Goal: Task Accomplishment & Management: Use online tool/utility

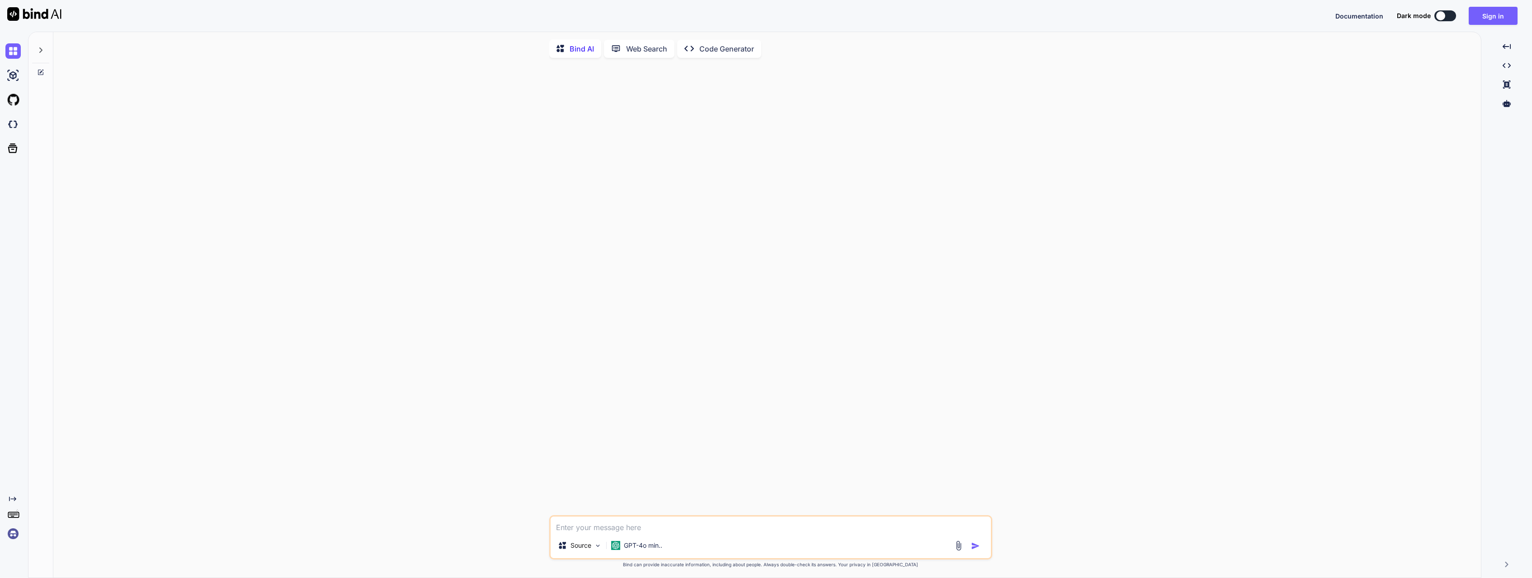
click at [44, 47] on div at bounding box center [40, 47] width 17 height 31
click at [16, 129] on img at bounding box center [12, 124] width 15 height 15
type textarea "x"
click at [14, 126] on img at bounding box center [12, 124] width 15 height 15
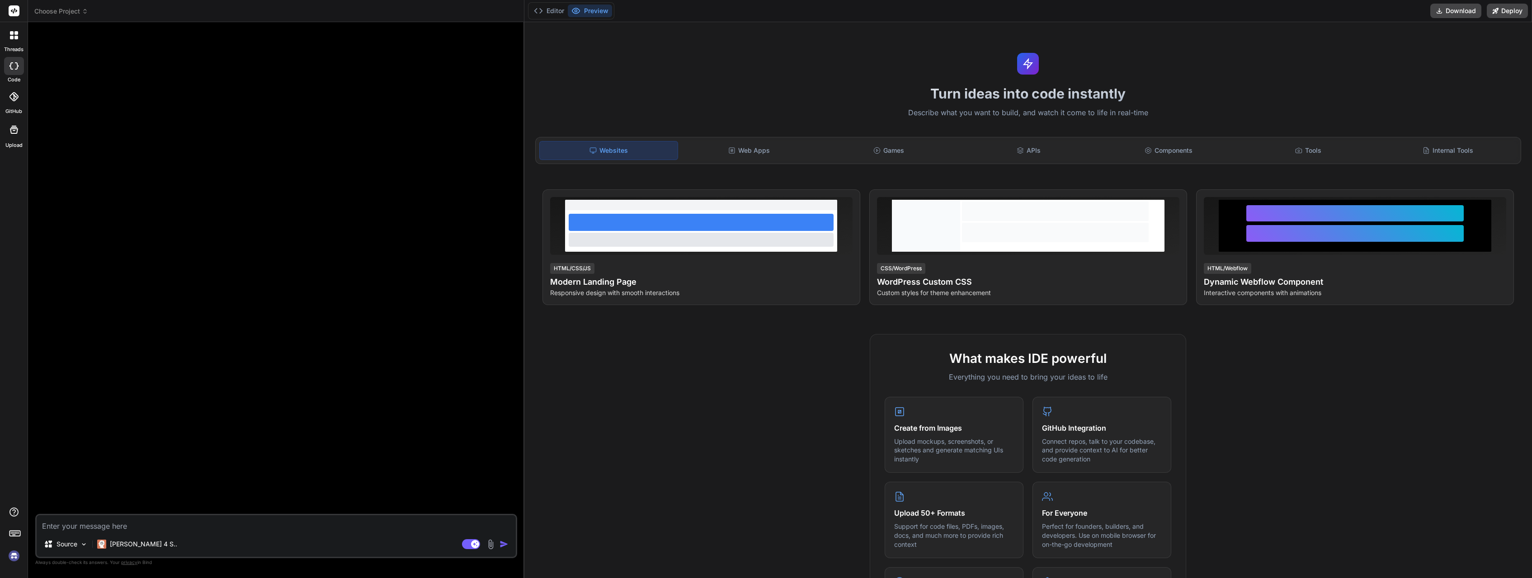
type textarea "x"
click at [770, 150] on div "Web Apps" at bounding box center [749, 150] width 138 height 19
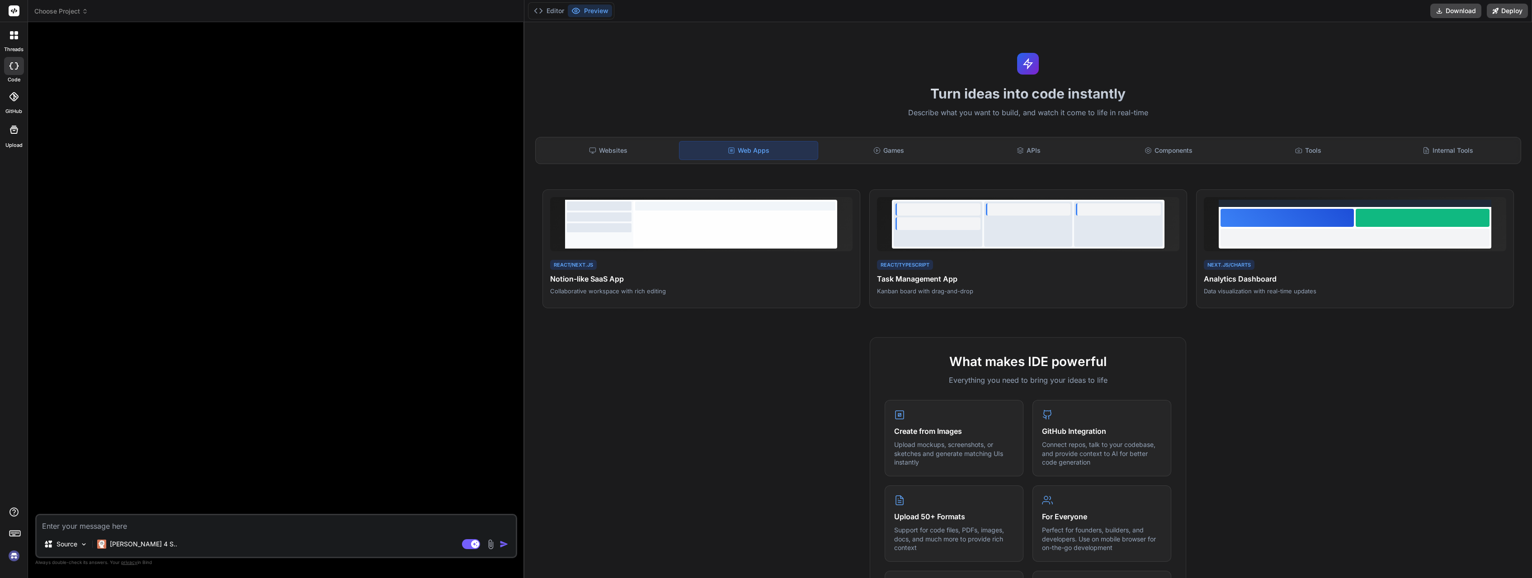
click at [84, 9] on icon at bounding box center [85, 11] width 6 height 6
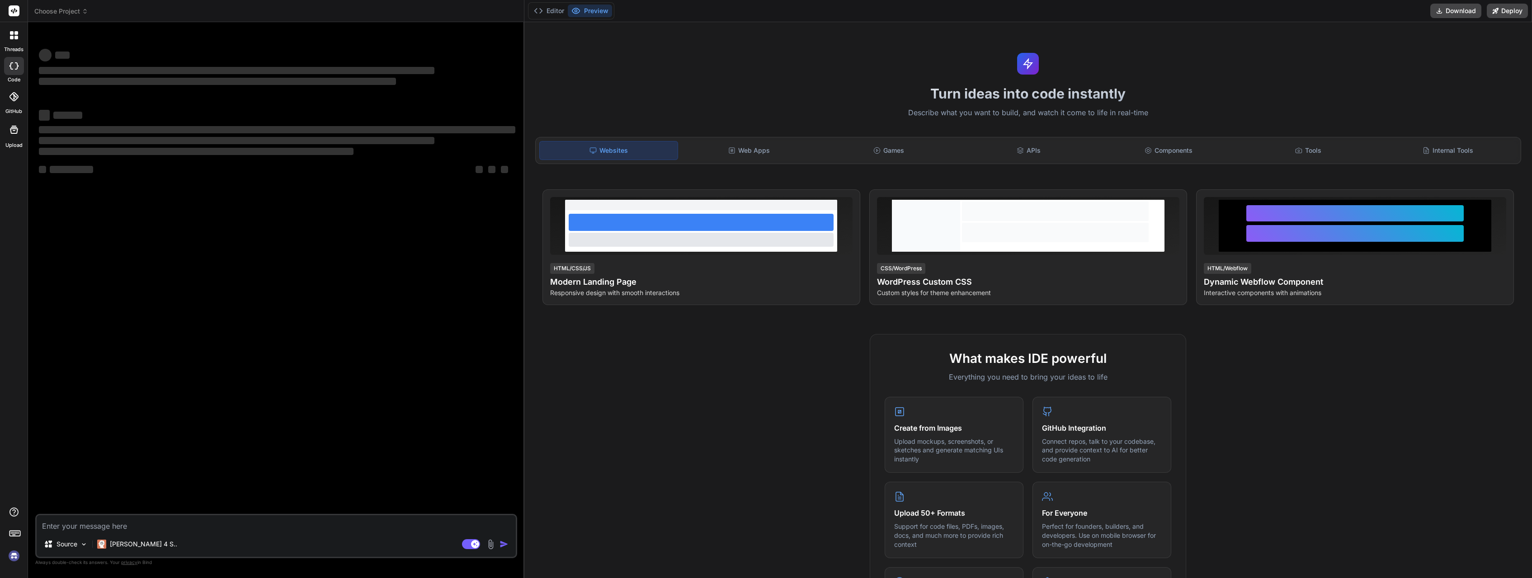
type textarea "x"
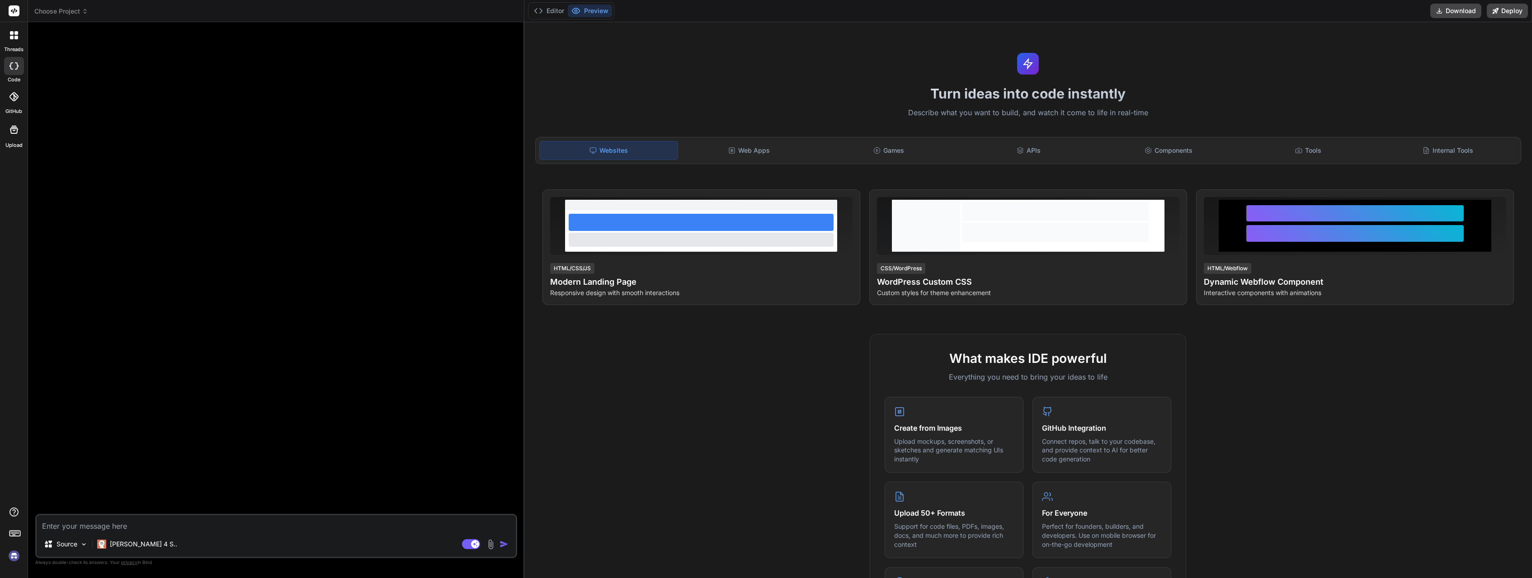
click at [83, 10] on icon at bounding box center [85, 11] width 6 height 6
click at [84, 12] on icon at bounding box center [85, 11] width 6 height 6
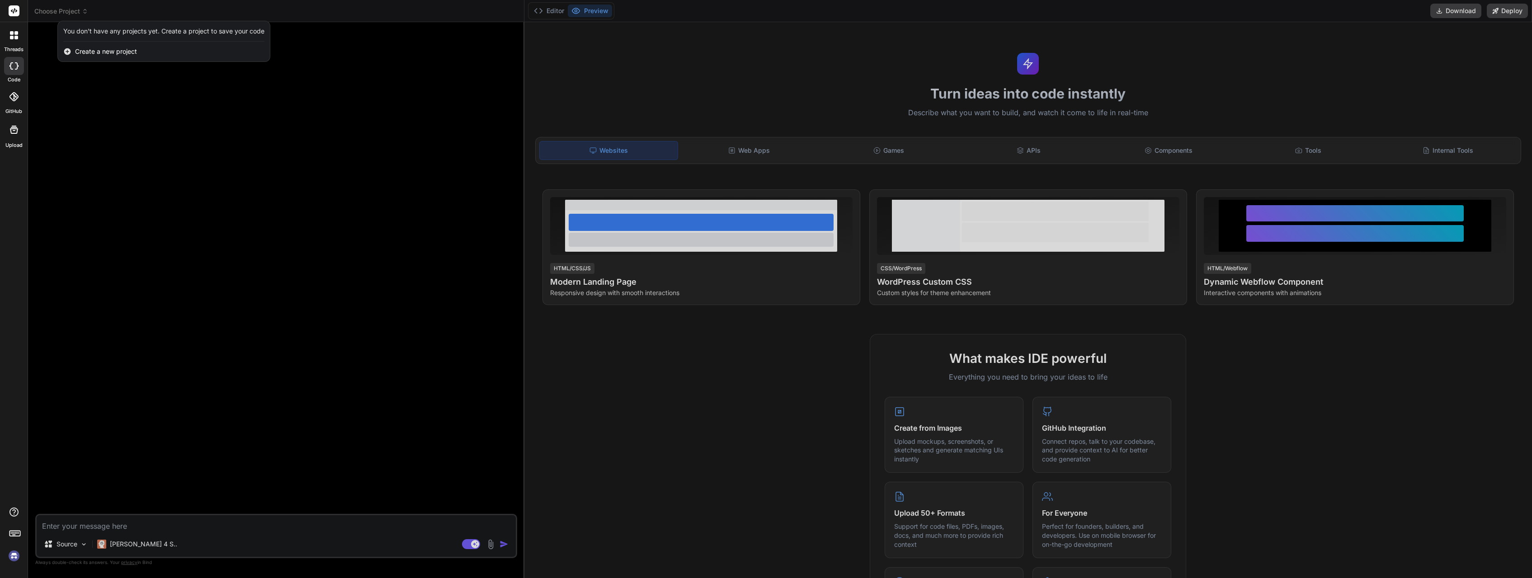
drag, startPoint x: 84, startPoint y: 12, endPoint x: 156, endPoint y: 3, distance: 72.5
click at [89, 12] on div at bounding box center [766, 289] width 1532 height 578
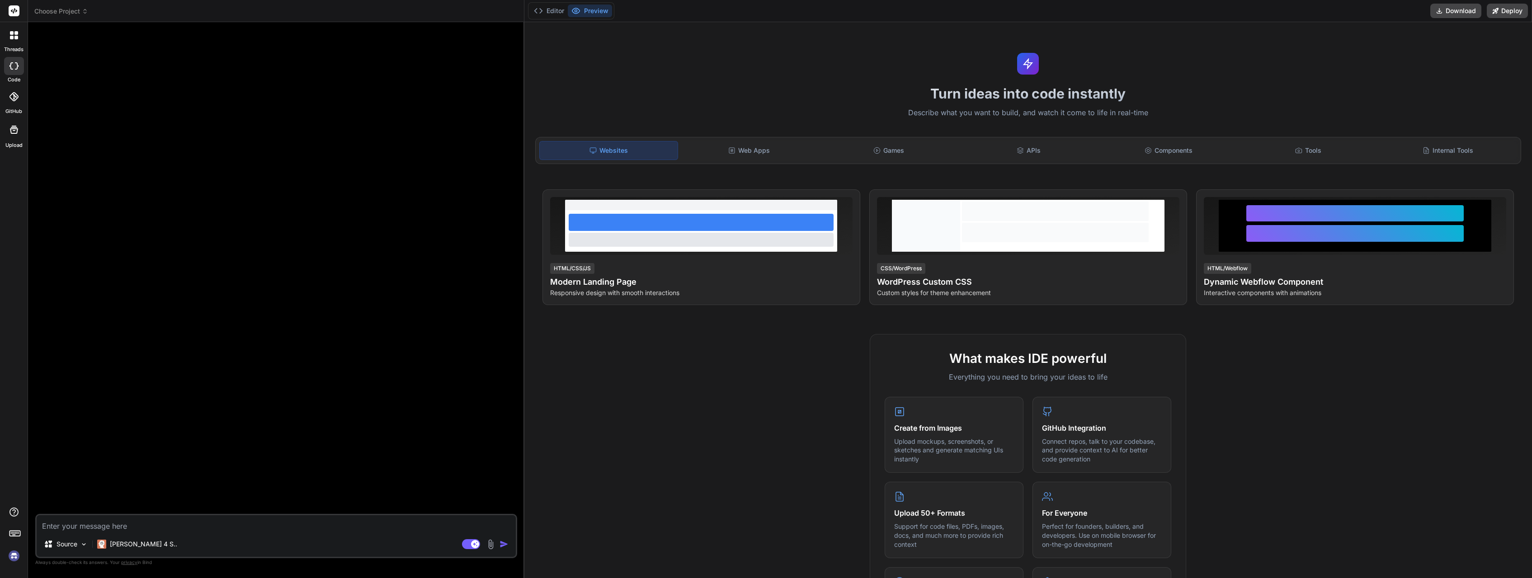
click at [87, 11] on icon at bounding box center [85, 11] width 6 height 6
click at [80, 9] on span "Choose Project" at bounding box center [61, 11] width 54 height 9
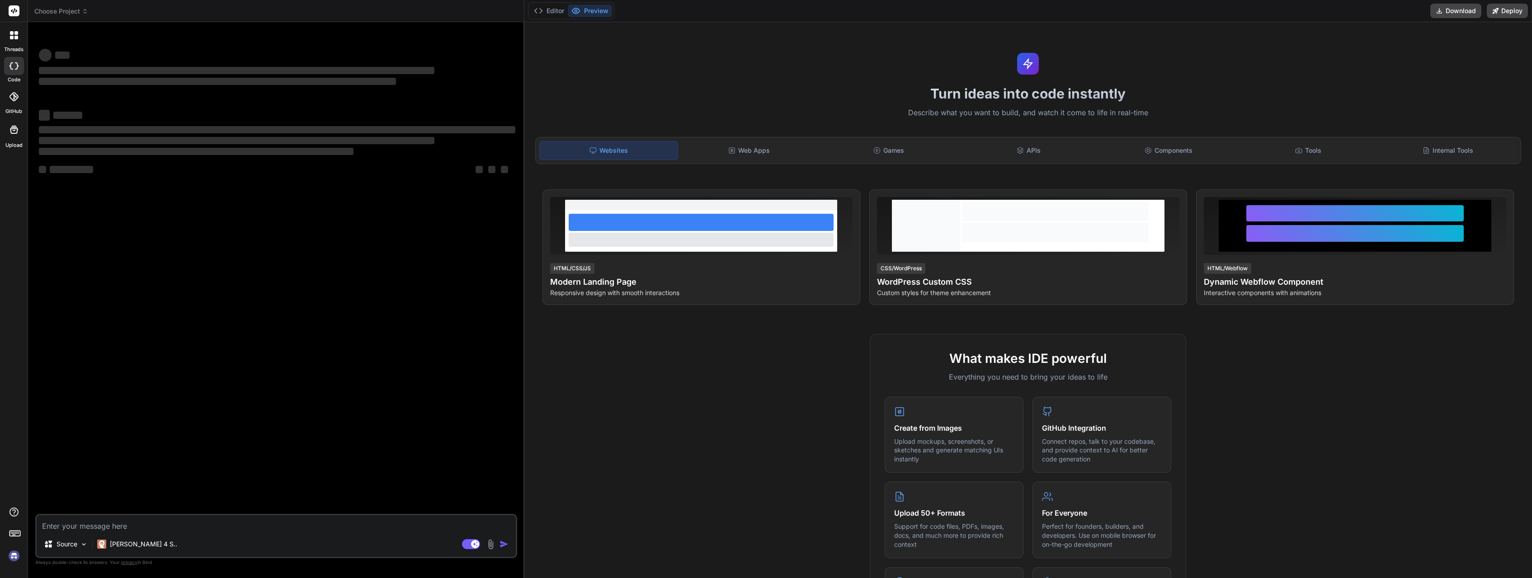
type textarea "x"
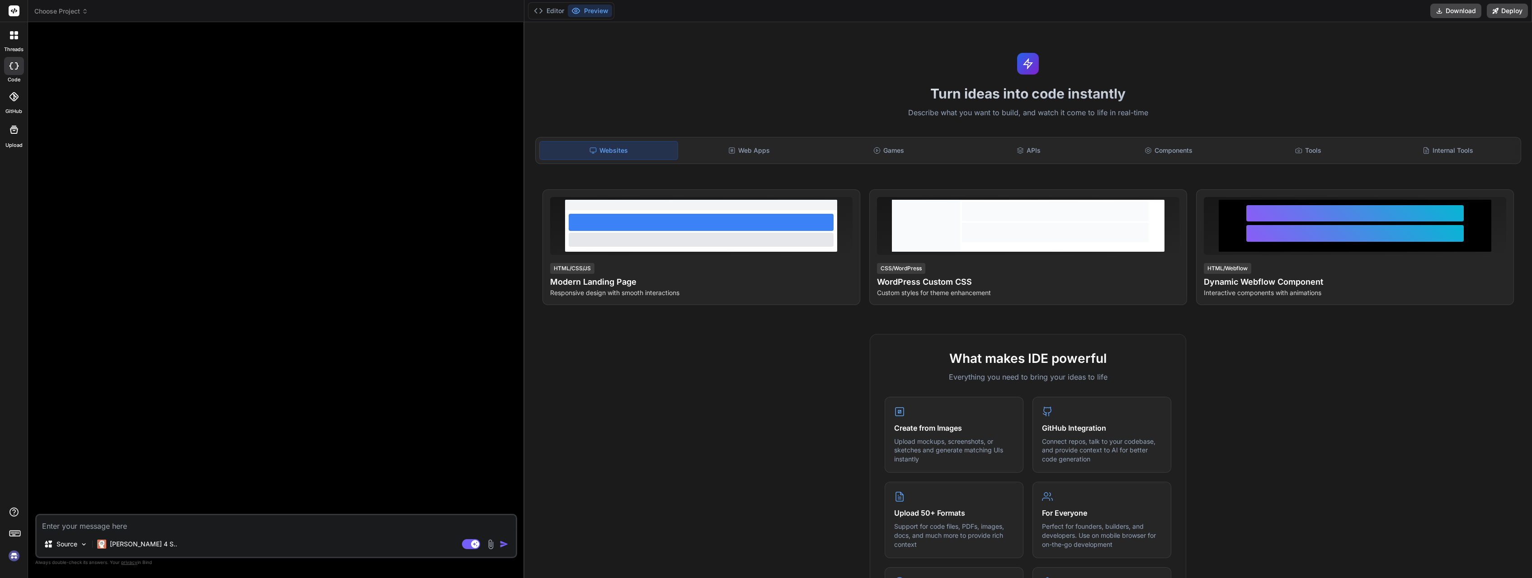
click at [85, 9] on icon at bounding box center [85, 9] width 3 height 1
click at [783, 147] on div "Web Apps" at bounding box center [749, 150] width 138 height 19
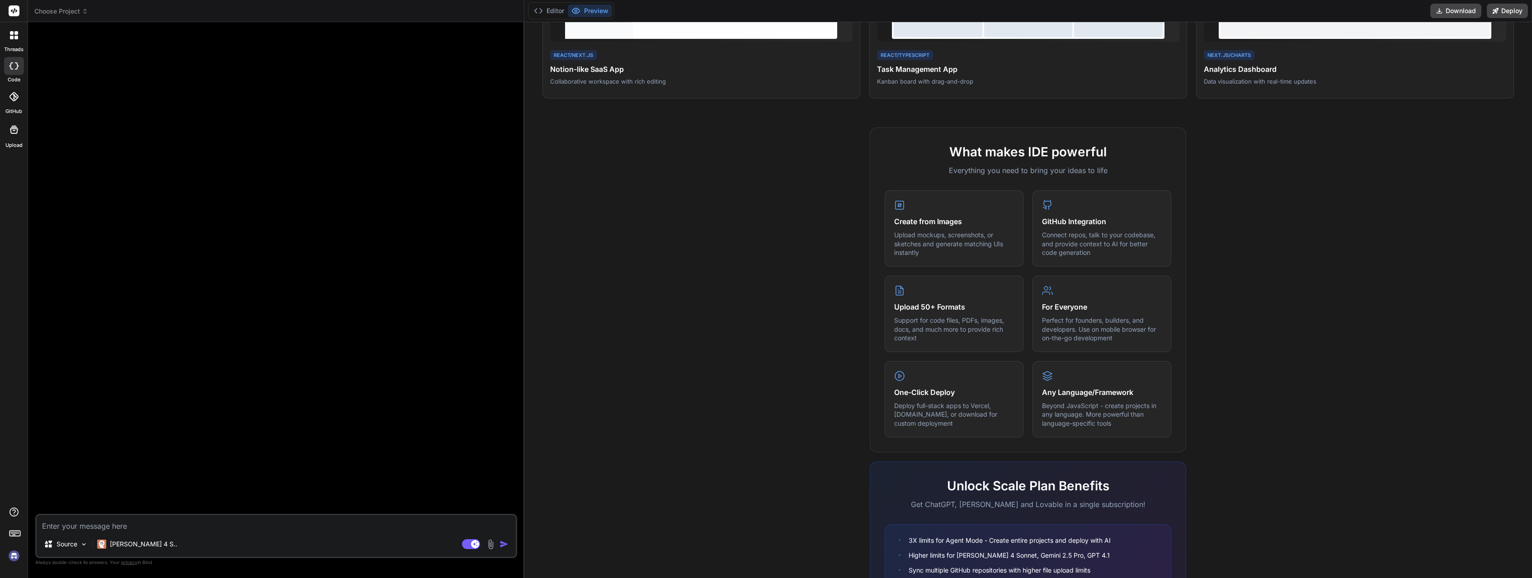
scroll to position [217, 0]
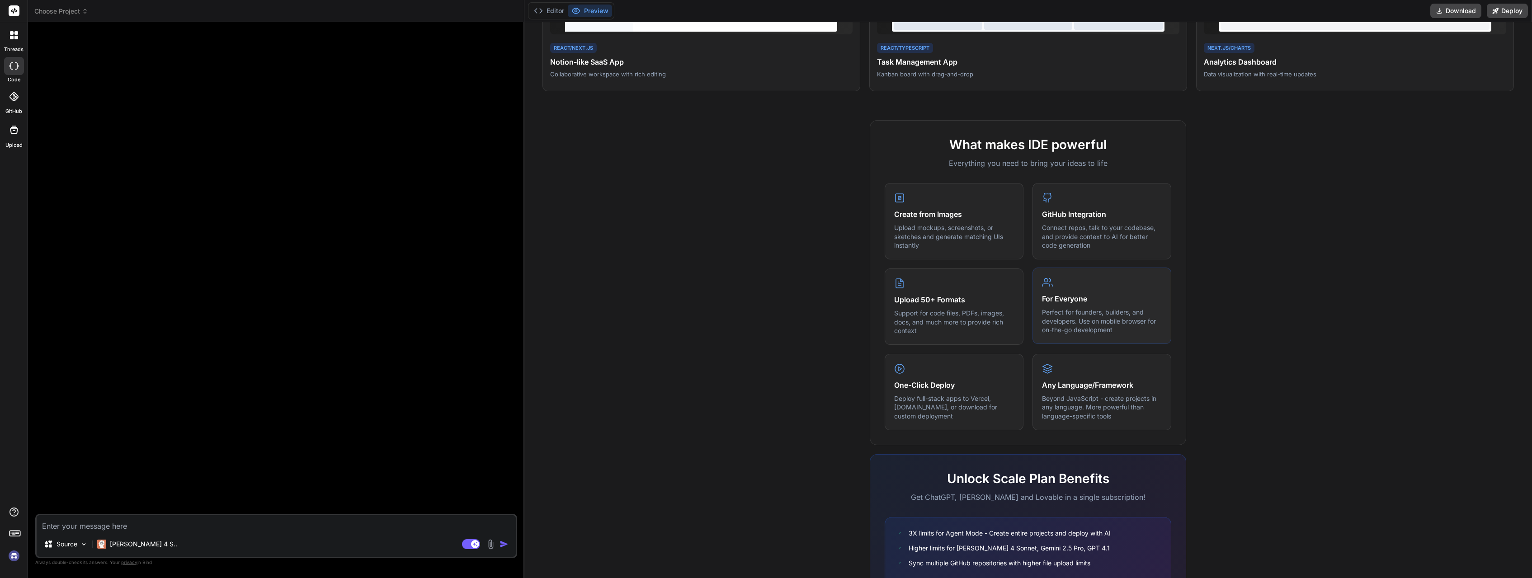
click at [1076, 307] on div "For Everyone Perfect for founders, builders, and developers. Use on mobile brow…" at bounding box center [1102, 306] width 139 height 76
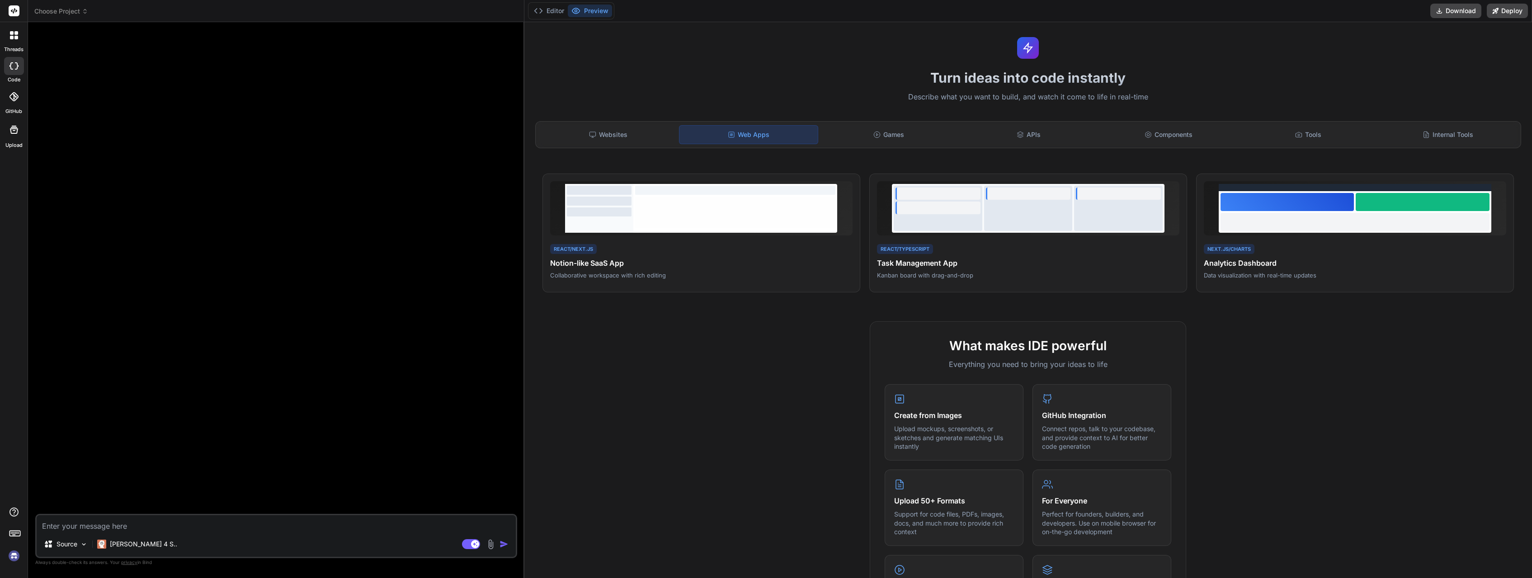
scroll to position [0, 0]
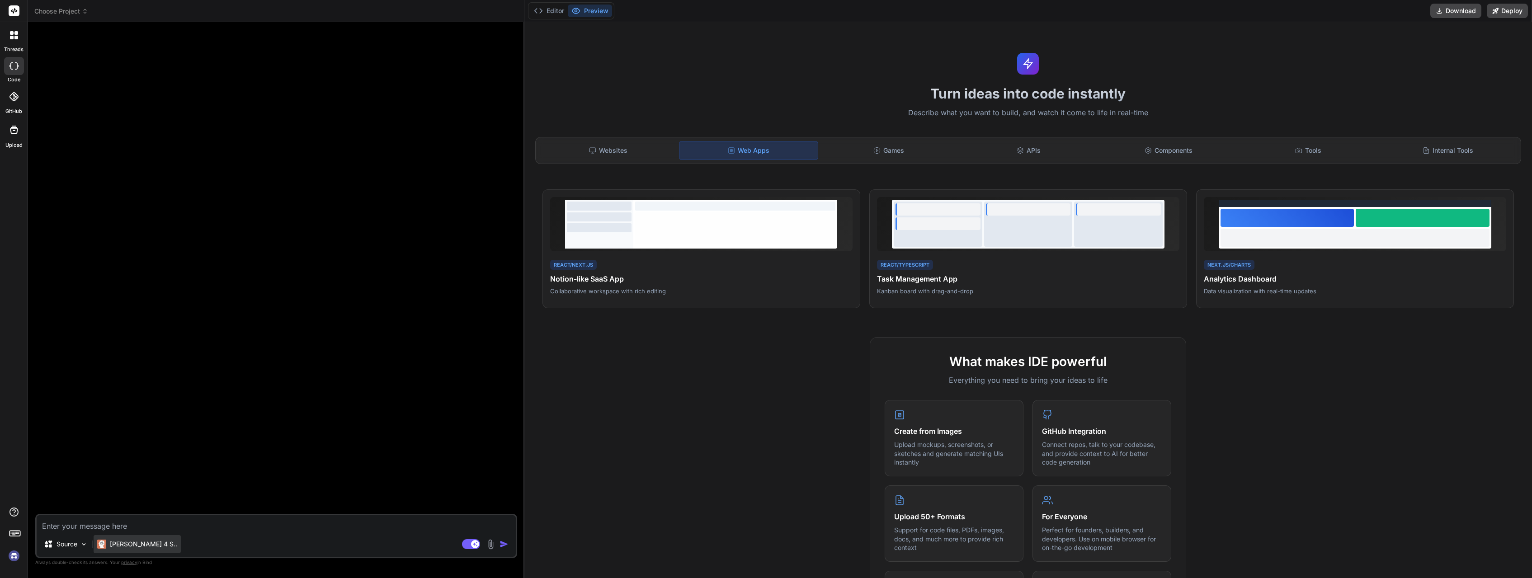
click at [133, 544] on p "Claude 4 S.." at bounding box center [143, 544] width 67 height 9
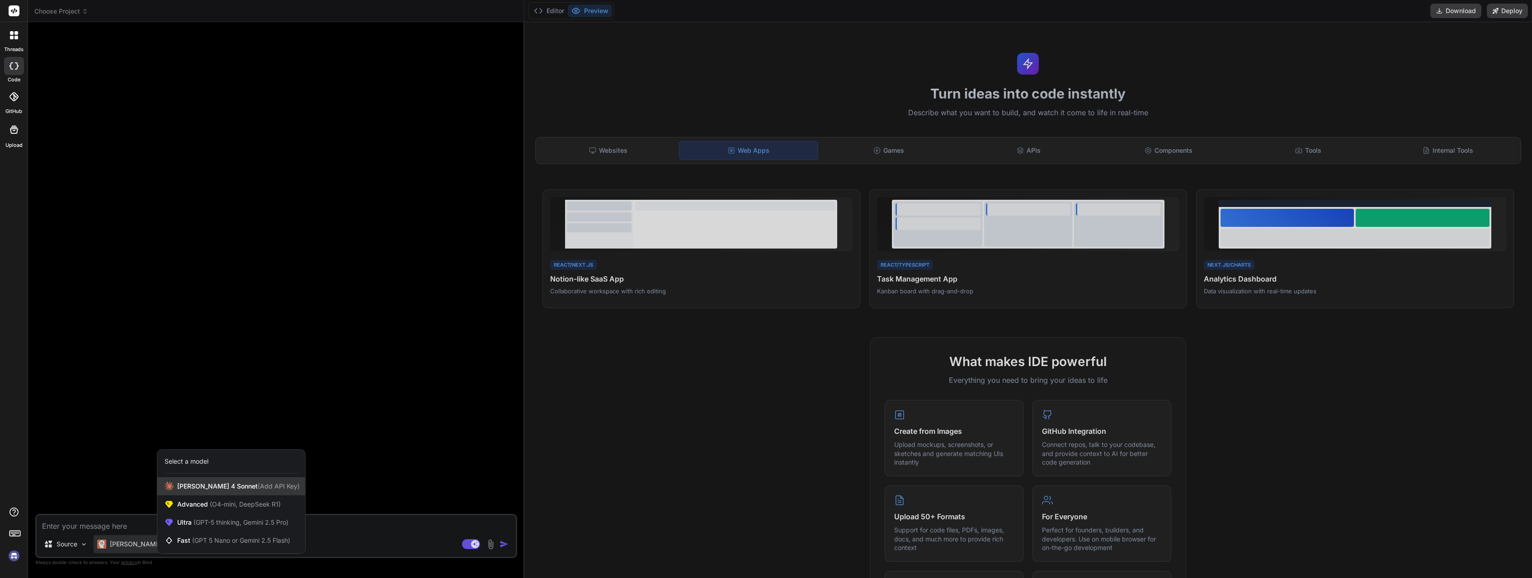
click at [218, 484] on span "Claude 4 Sonnet (Add API Key)" at bounding box center [238, 486] width 123 height 9
type textarea "x"
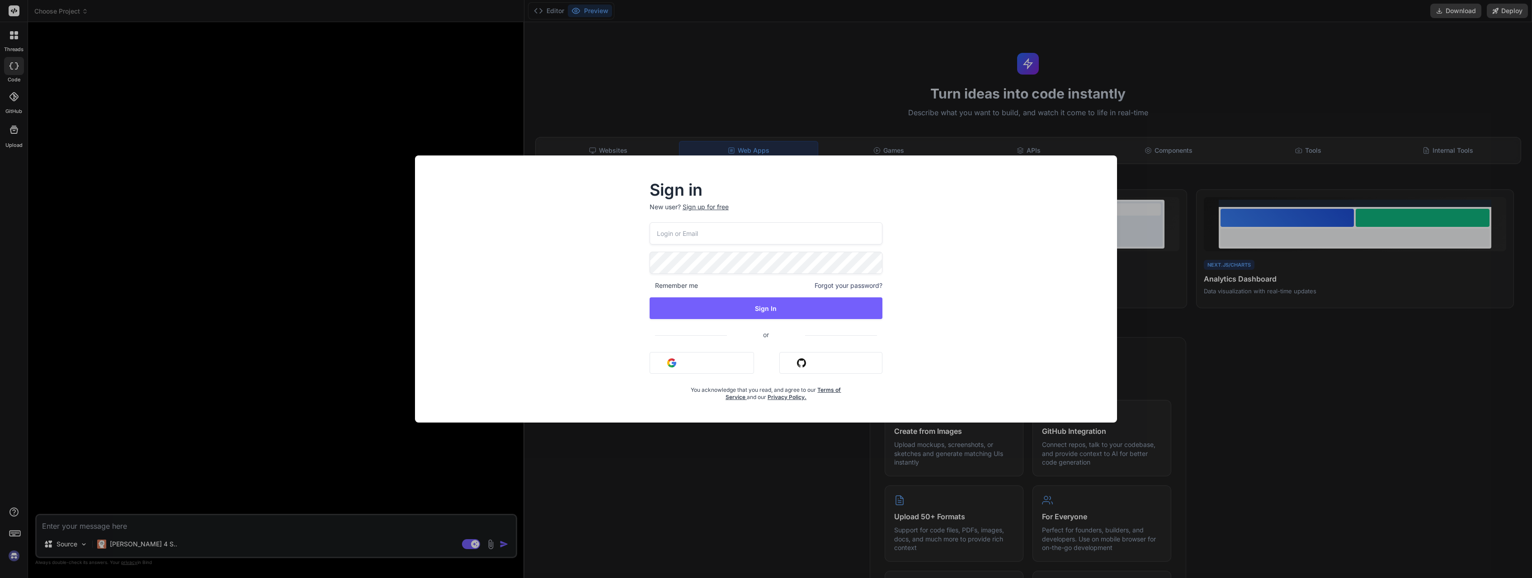
click at [1333, 333] on div "Sign in New user? Sign up for free Remember me Forgot your password? Sign In or…" at bounding box center [766, 289] width 1532 height 578
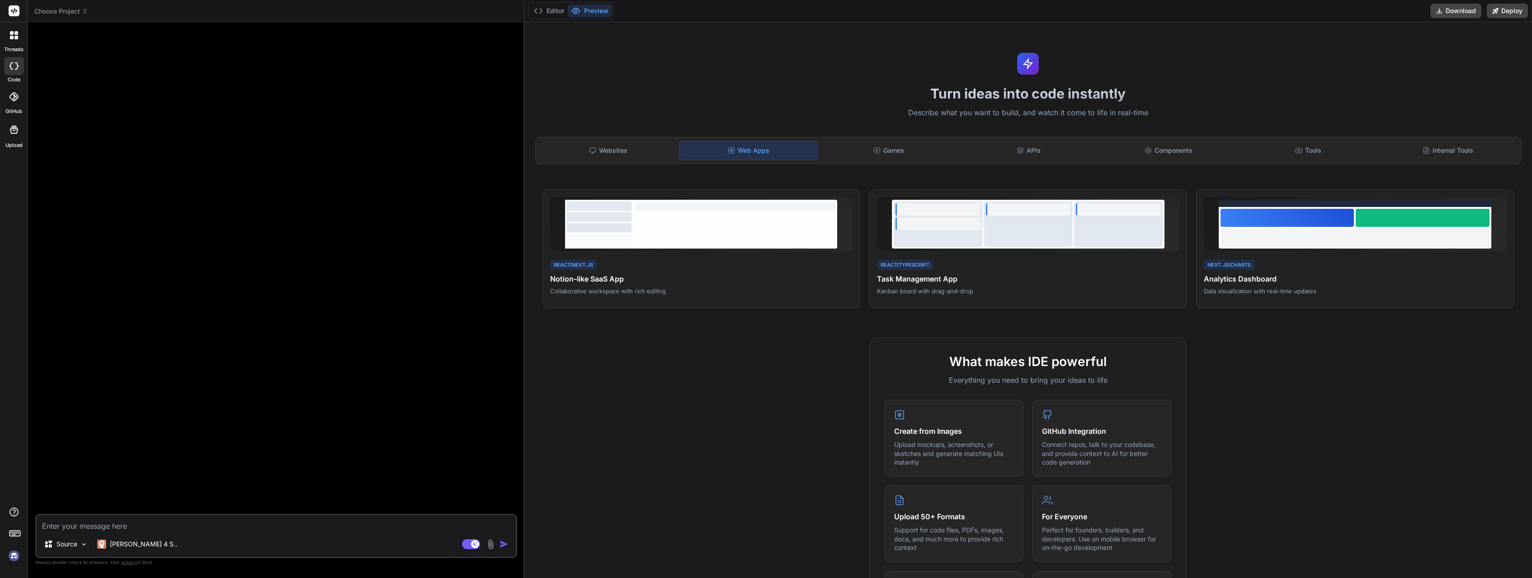
click at [16, 14] on rect at bounding box center [14, 10] width 11 height 11
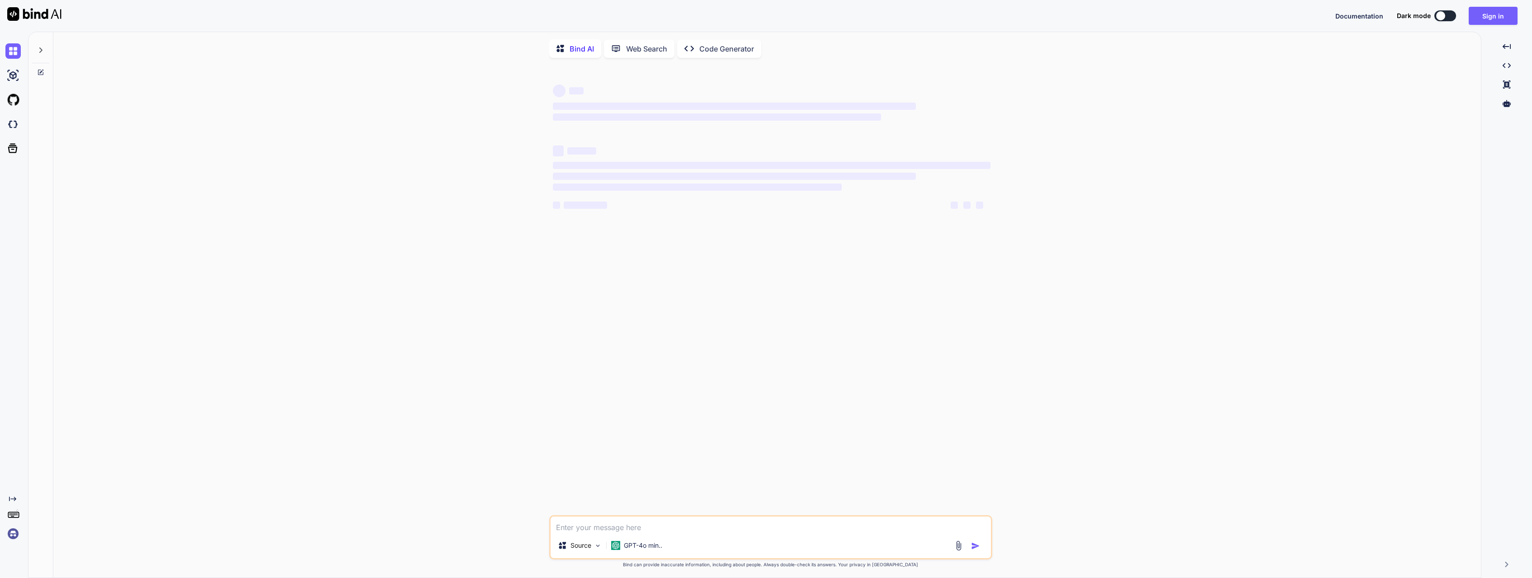
type textarea "x"
click at [1496, 15] on button "Sign in" at bounding box center [1493, 16] width 49 height 18
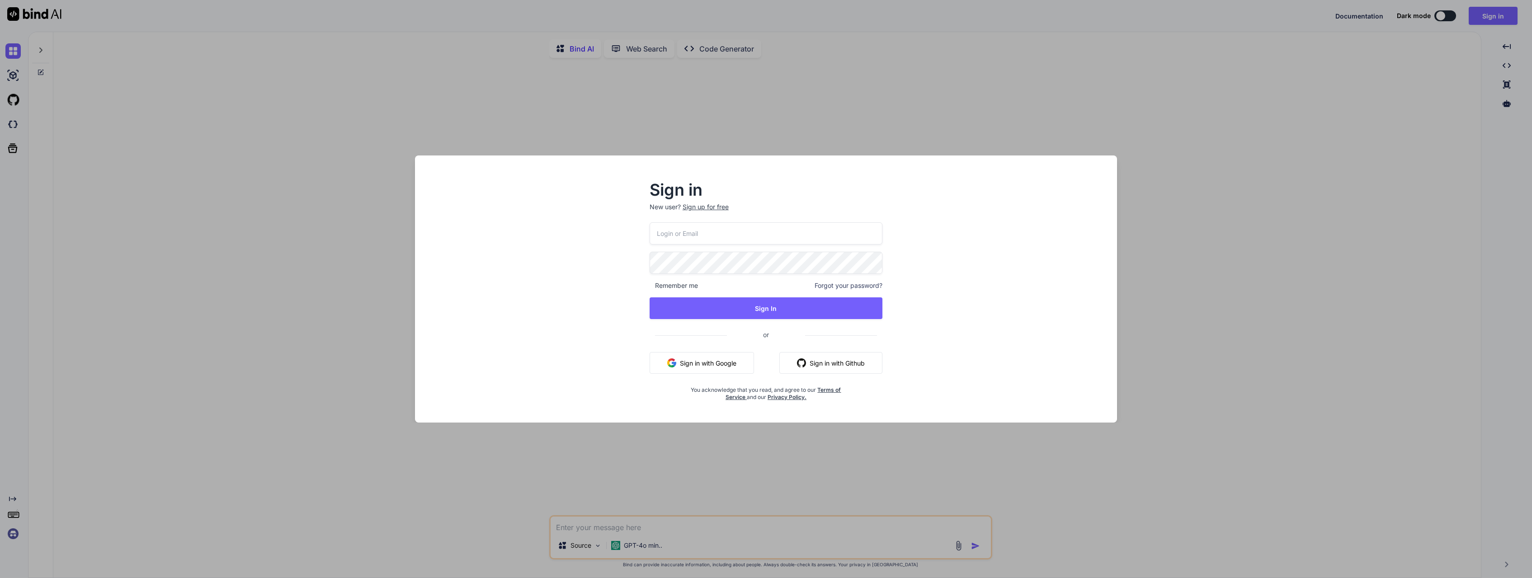
click at [737, 231] on input "email" at bounding box center [766, 233] width 233 height 22
click at [728, 362] on button "Sign in with Google" at bounding box center [702, 363] width 104 height 22
